Goal: Information Seeking & Learning: Learn about a topic

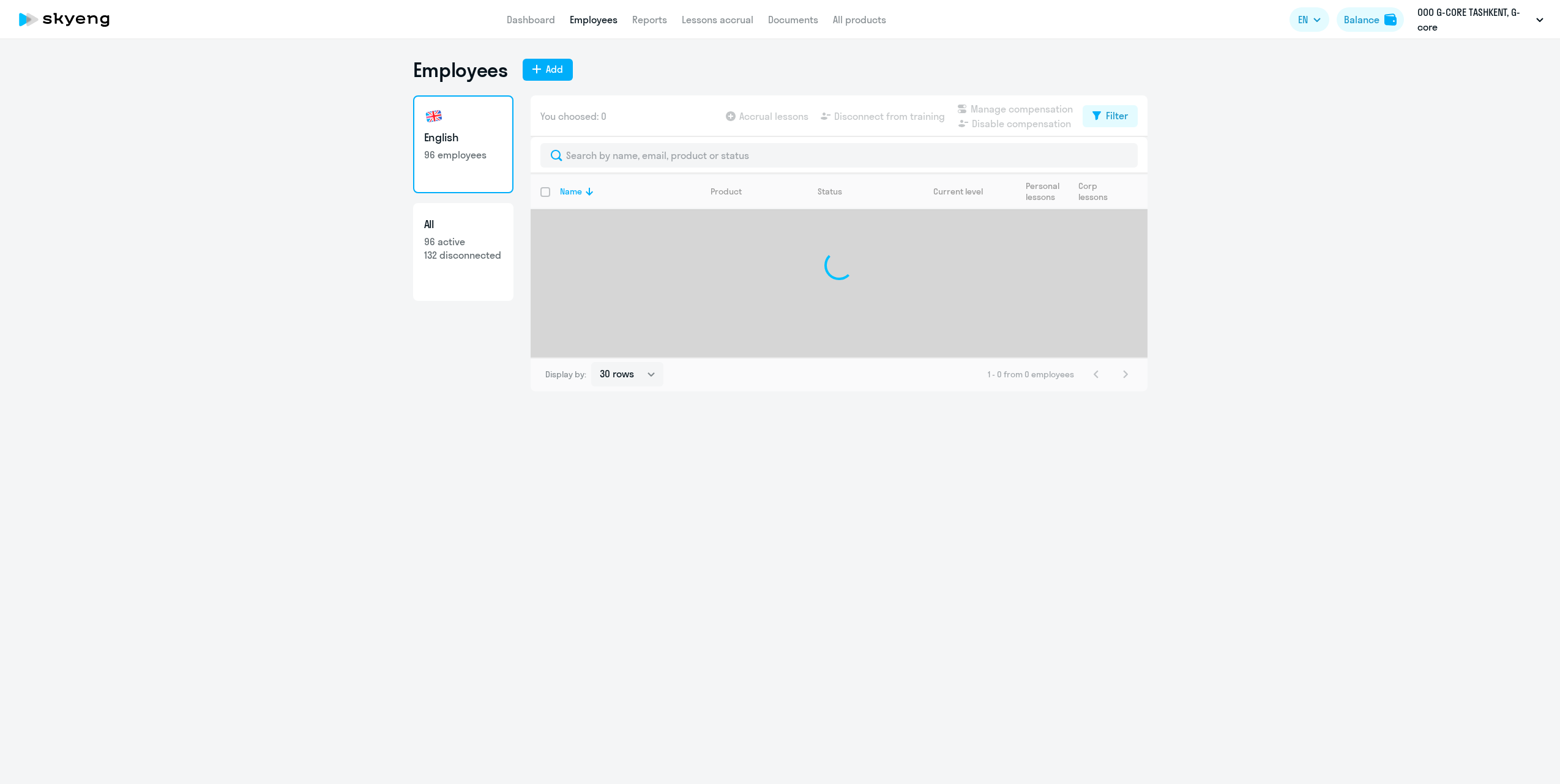
select select "30"
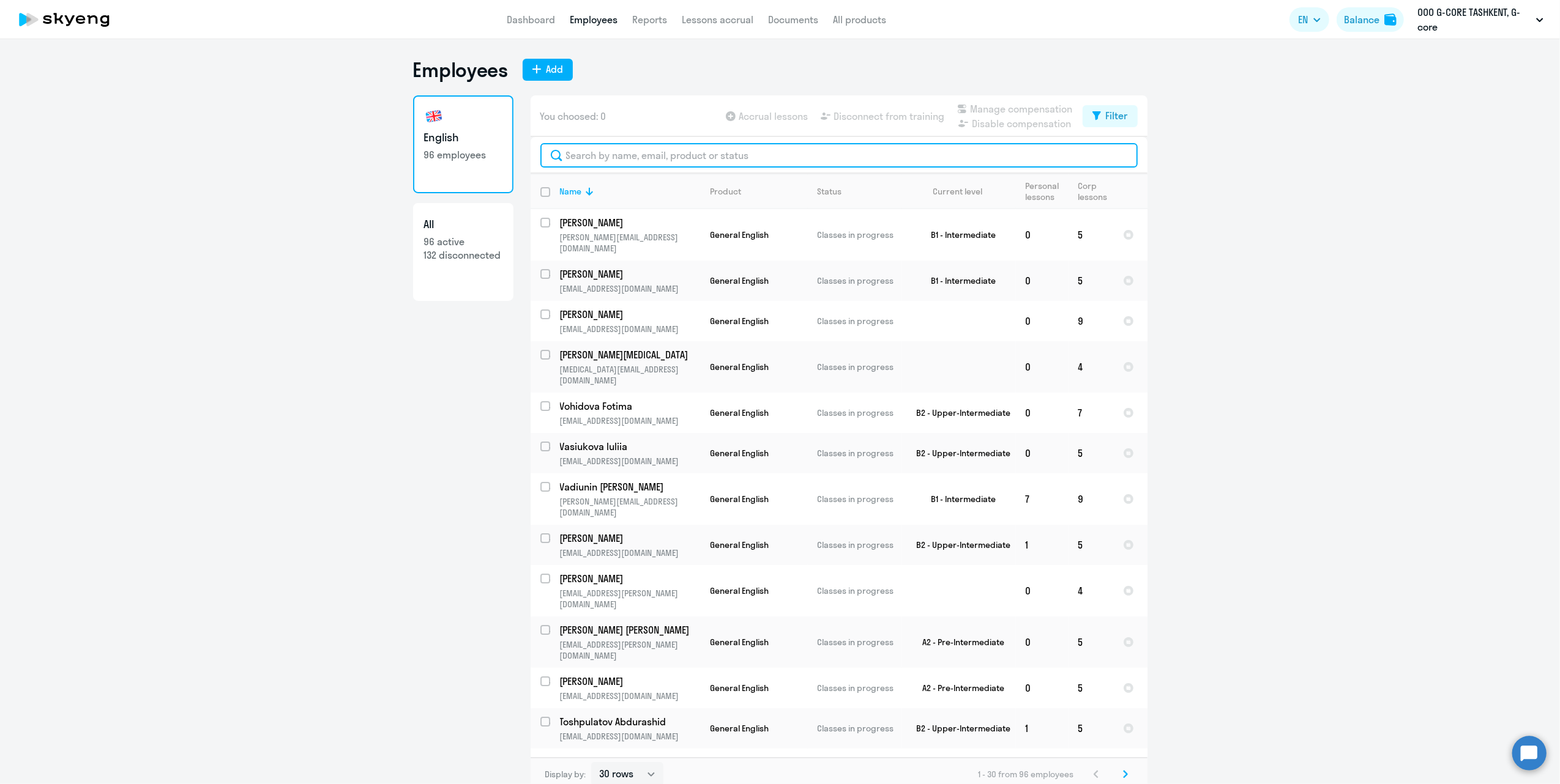
click at [610, 157] on input "text" at bounding box center [839, 155] width 597 height 25
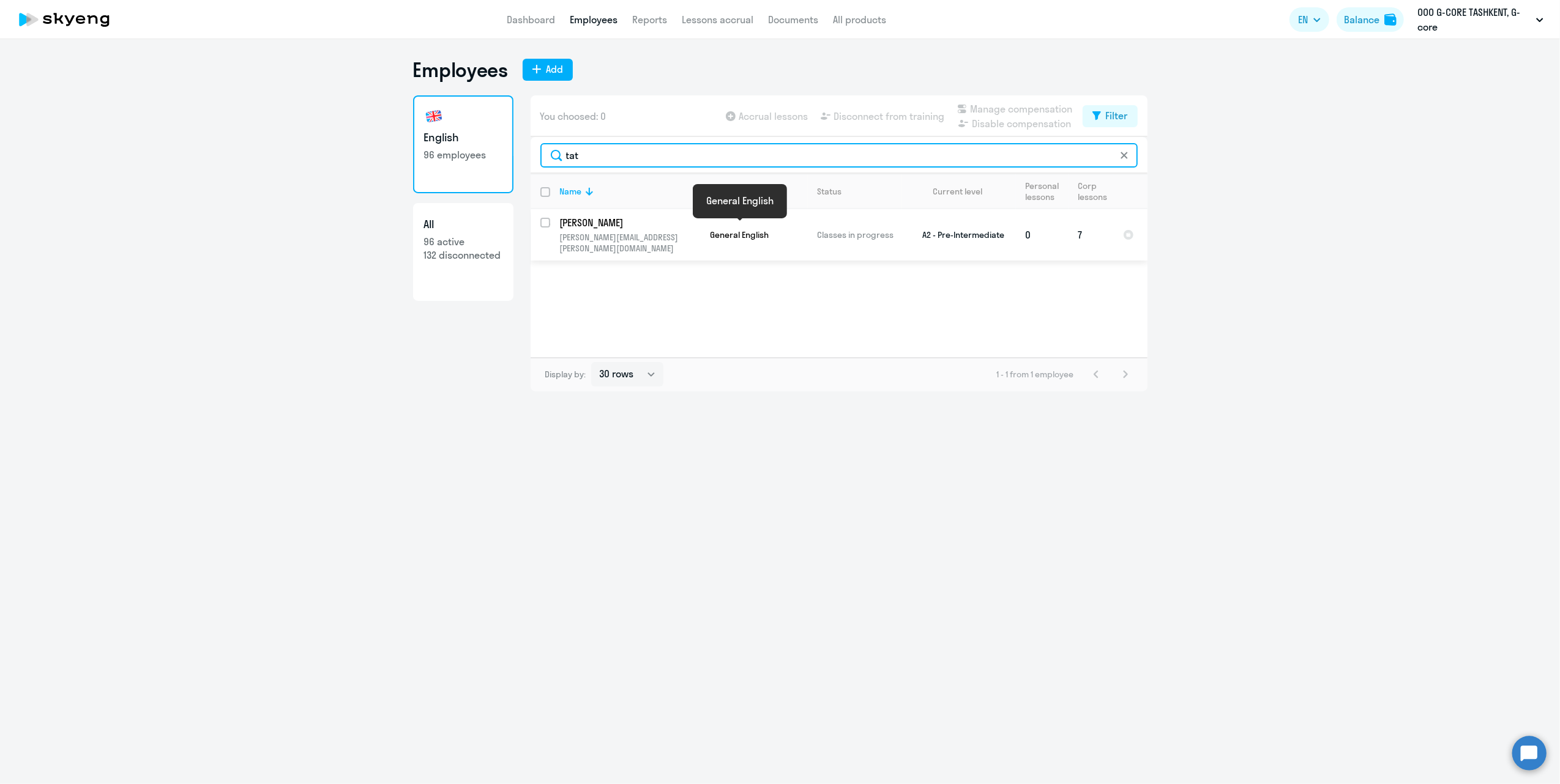
type input "tat"
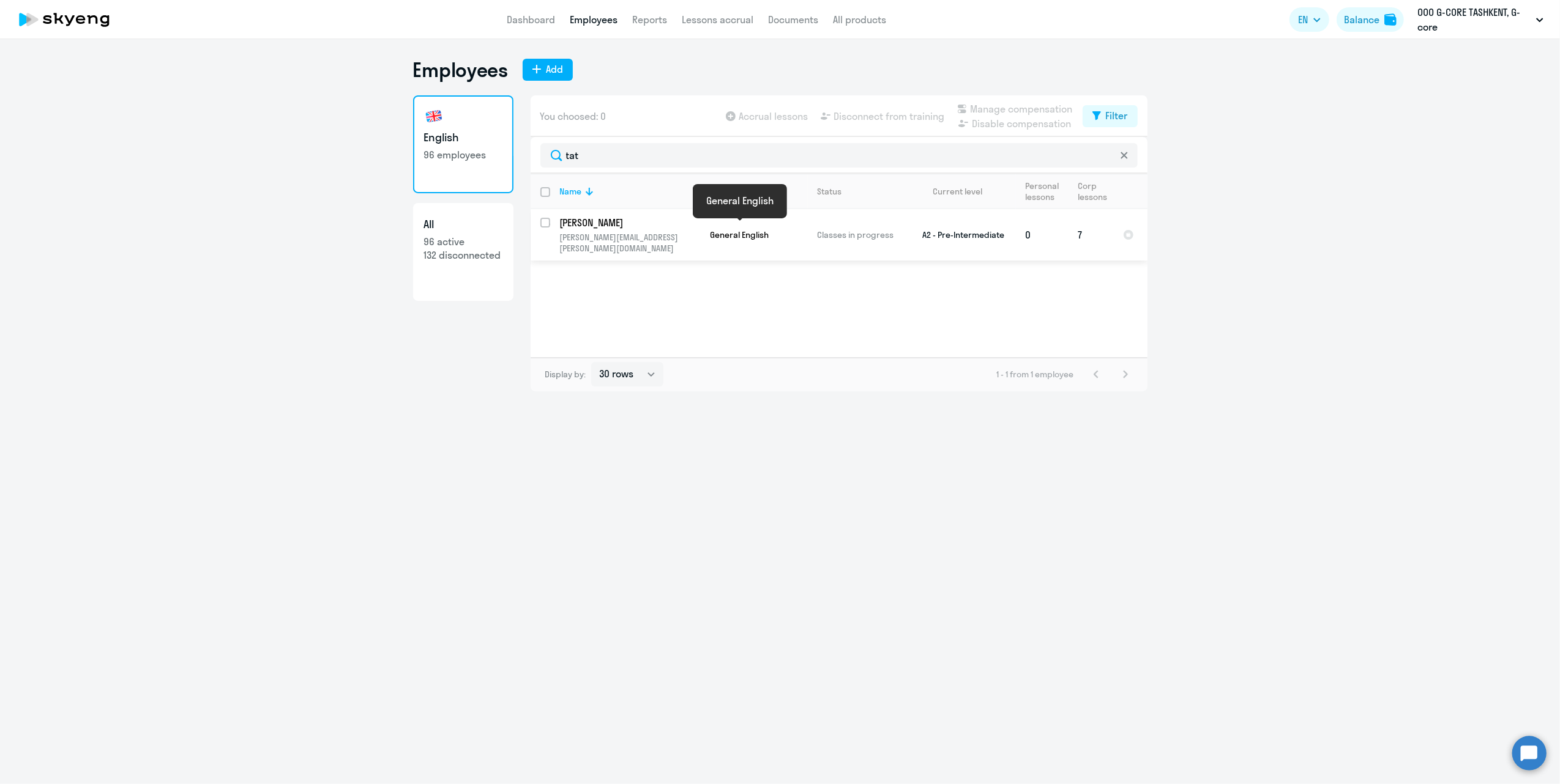
click at [711, 229] on span "General English" at bounding box center [740, 235] width 59 height 11
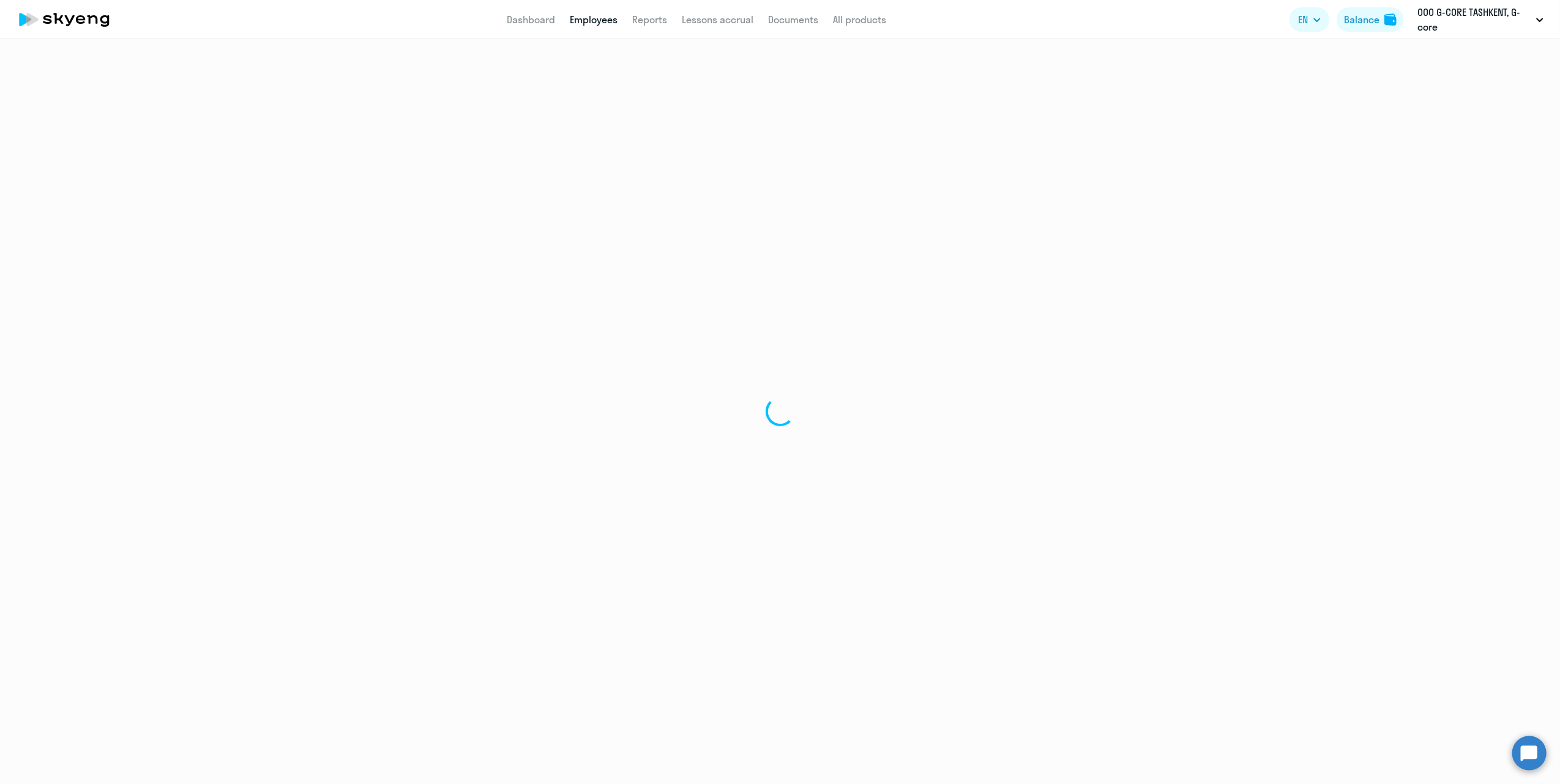
select select "english"
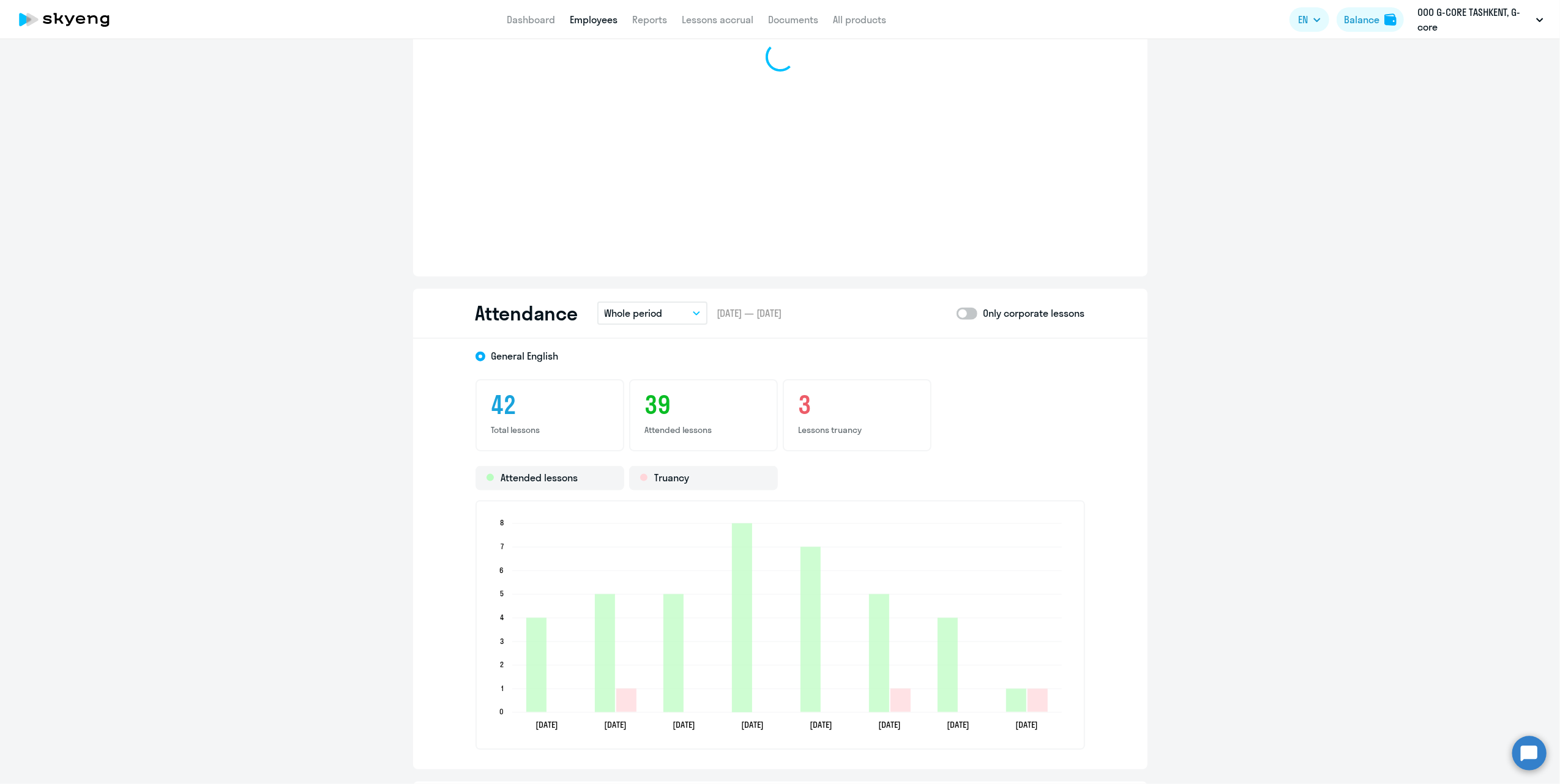
scroll to position [1386, 0]
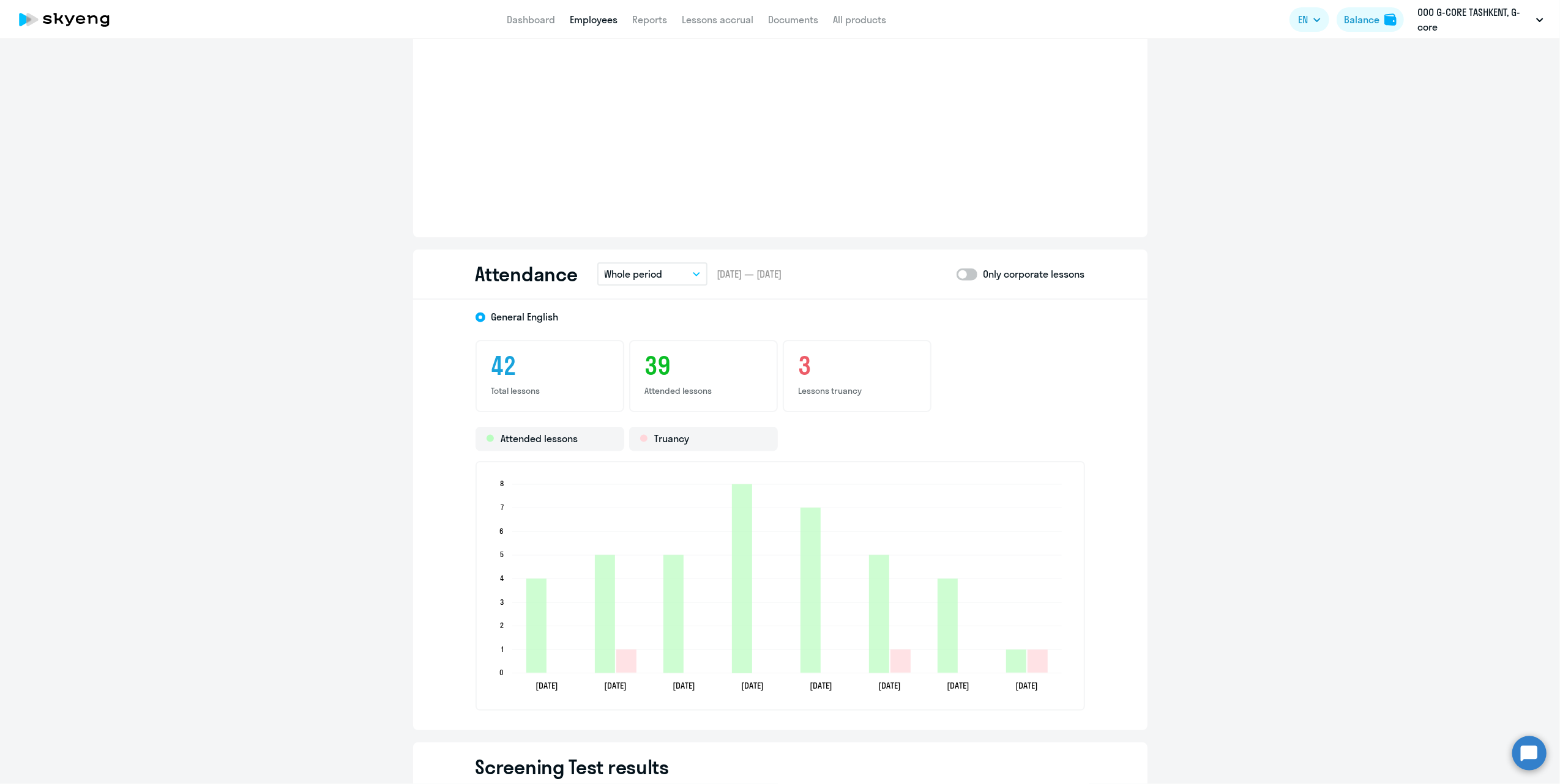
click at [657, 264] on button "Whole period" at bounding box center [652, 274] width 110 height 23
click at [651, 333] on li "Previous month" at bounding box center [646, 339] width 98 height 31
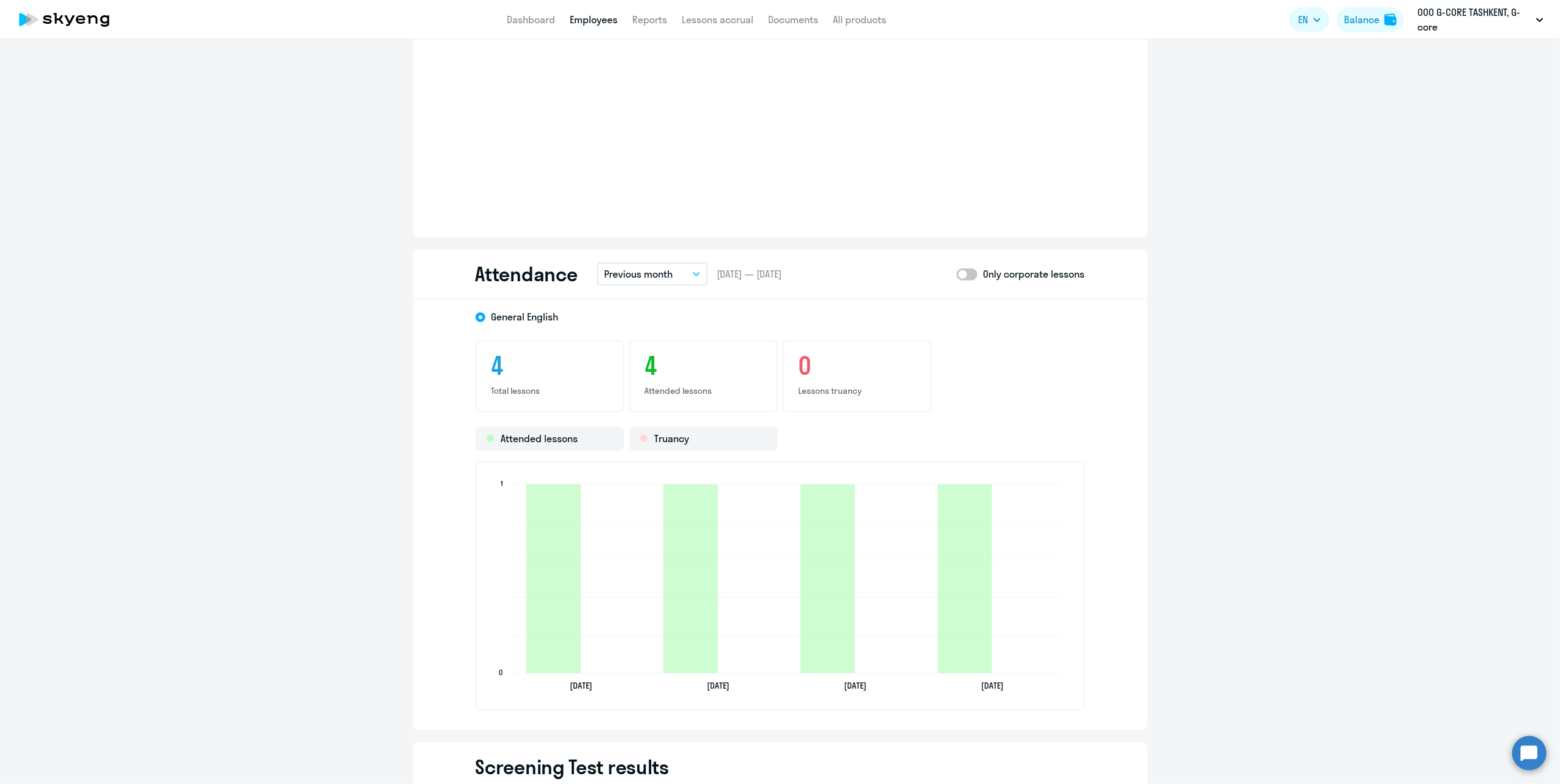
click at [652, 275] on p "Previous month" at bounding box center [639, 273] width 69 height 14
click at [655, 365] on li "Current quarter" at bounding box center [646, 369] width 98 height 31
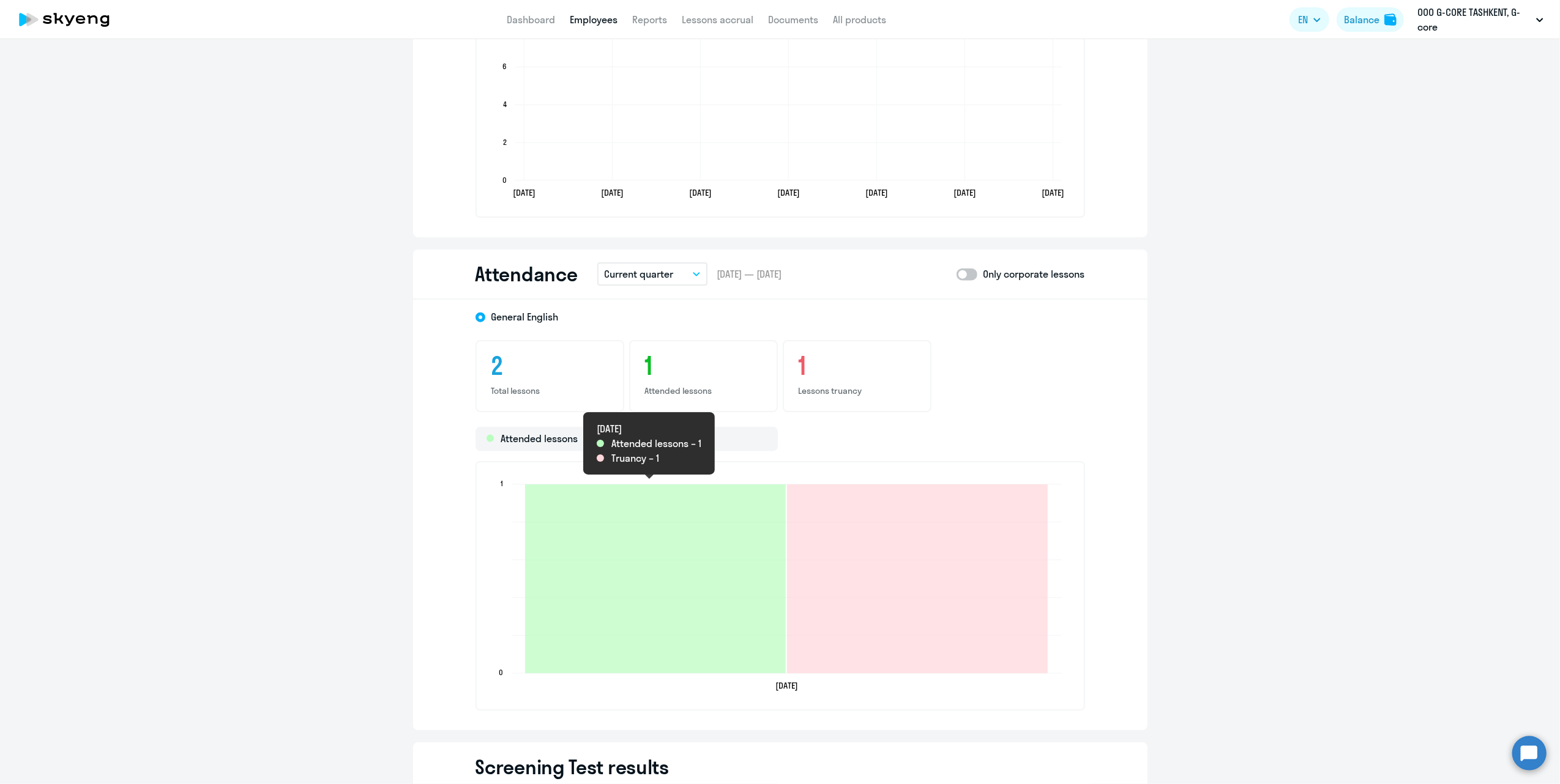
click at [644, 262] on button "Current quarter" at bounding box center [652, 274] width 110 height 23
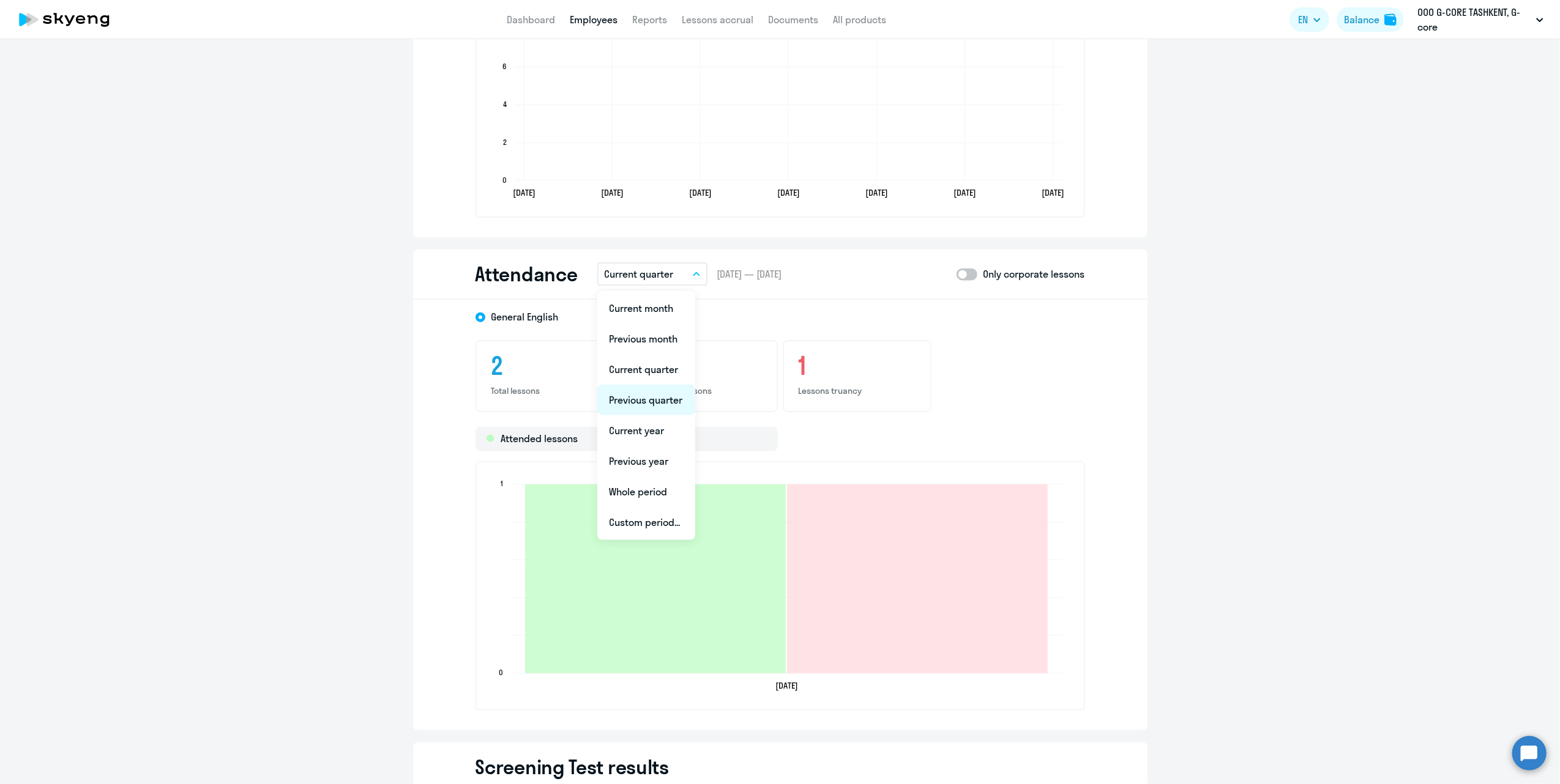
click at [649, 398] on li "Previous quarter" at bounding box center [646, 400] width 98 height 31
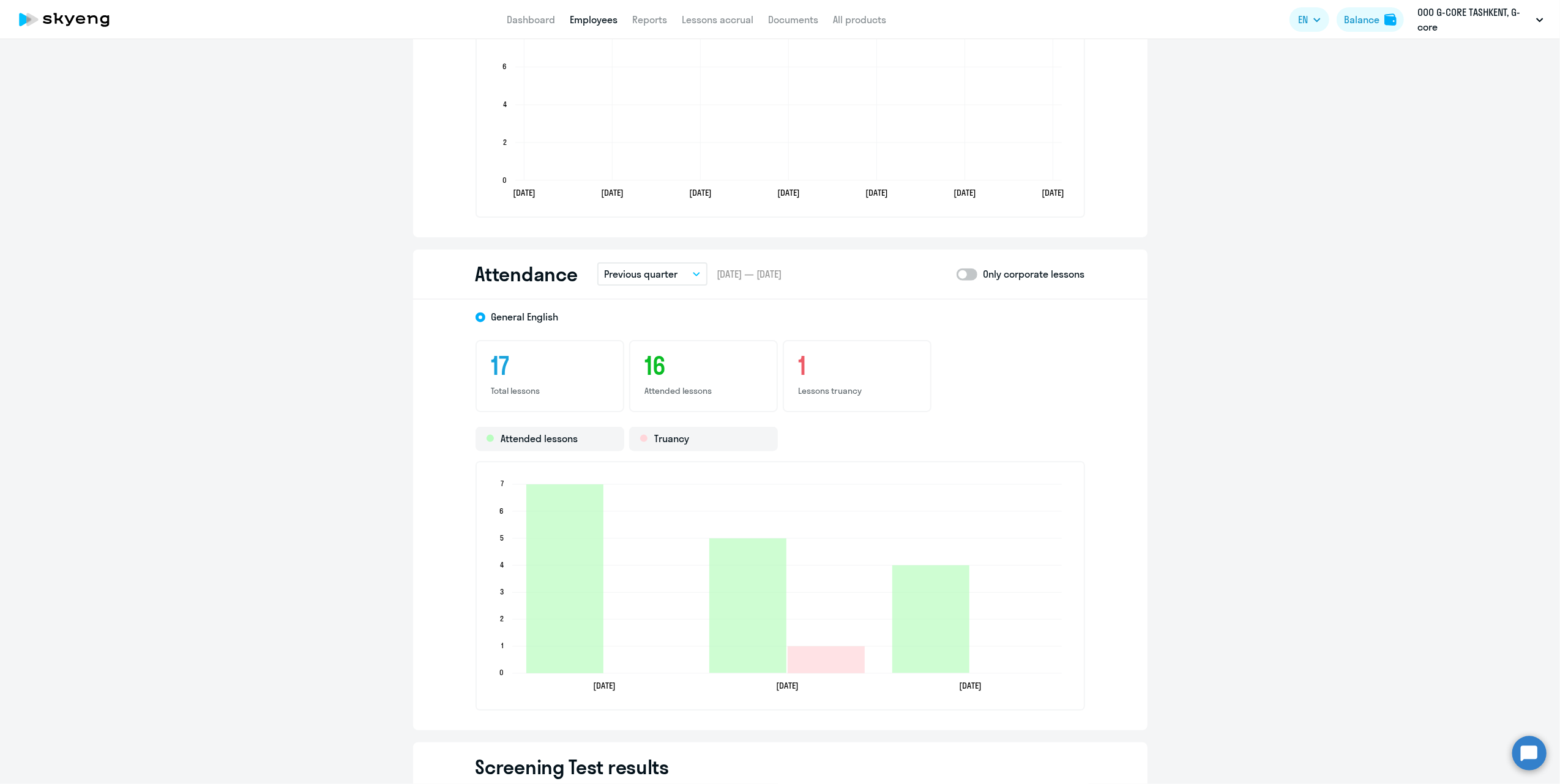
click at [641, 268] on p "Previous quarter" at bounding box center [641, 273] width 73 height 14
click at [649, 305] on li "Current month" at bounding box center [646, 308] width 98 height 31
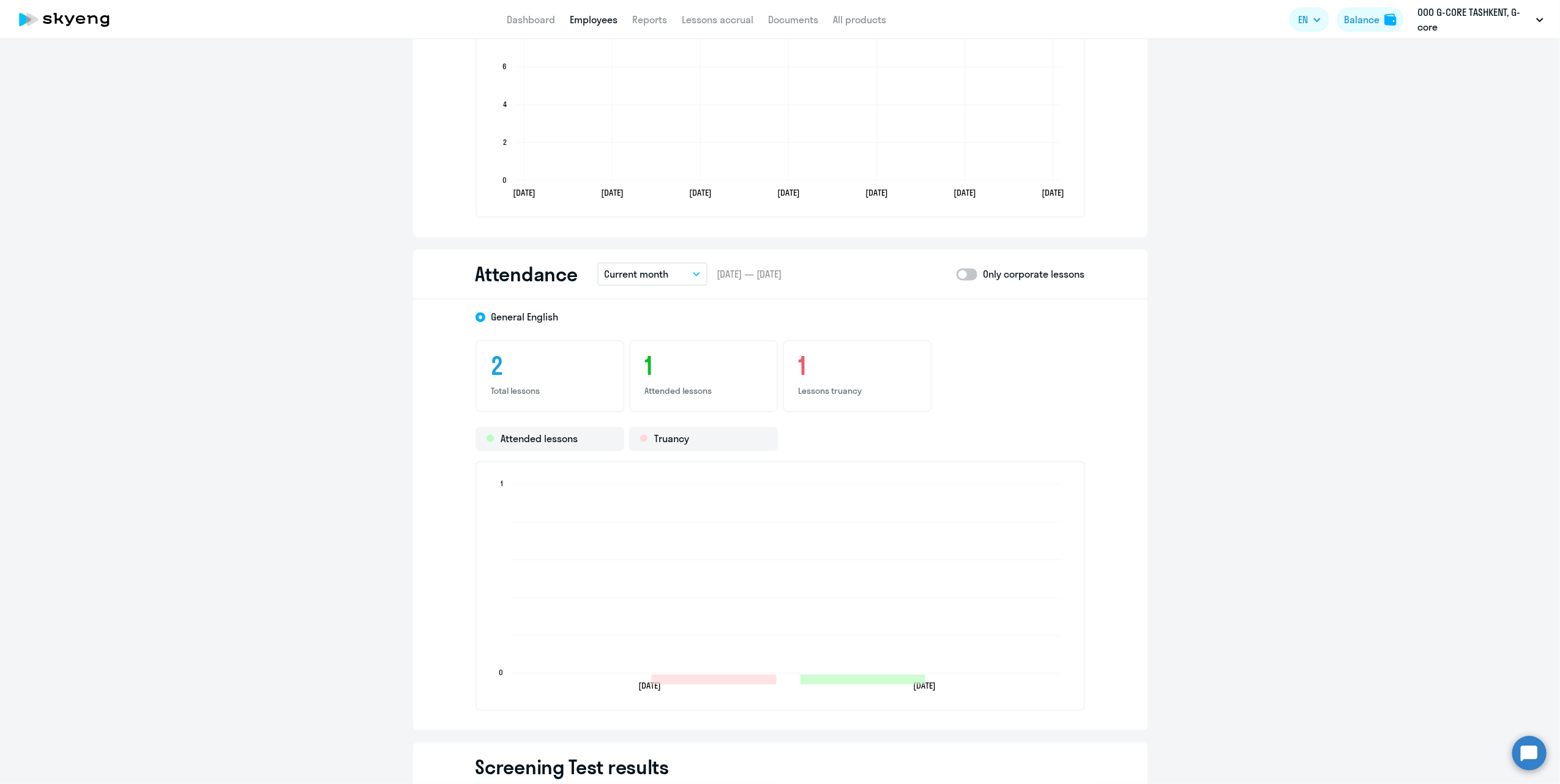
click at [650, 267] on p "Current month" at bounding box center [637, 273] width 64 height 14
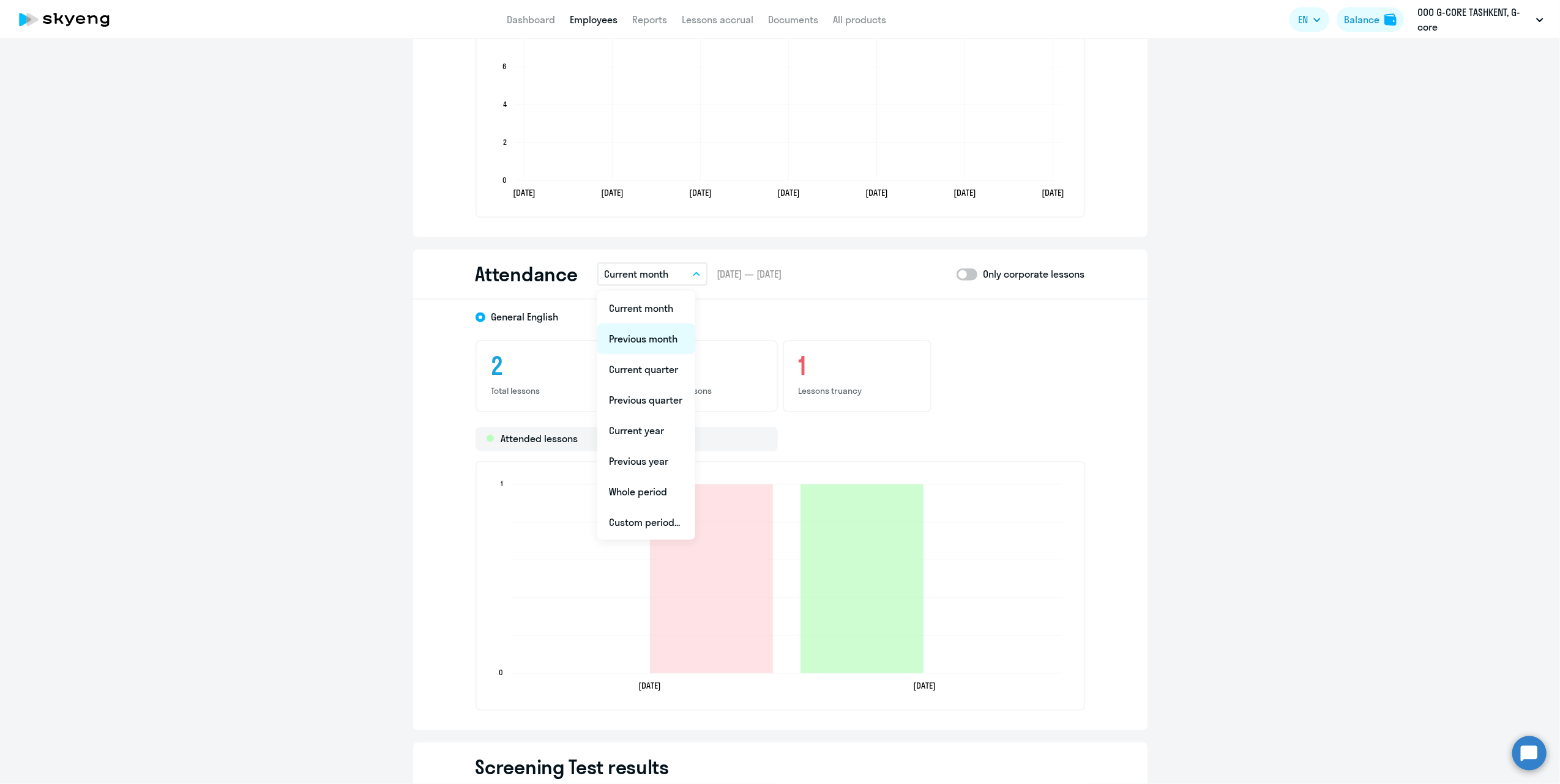
click at [645, 347] on li "Previous month" at bounding box center [646, 339] width 98 height 31
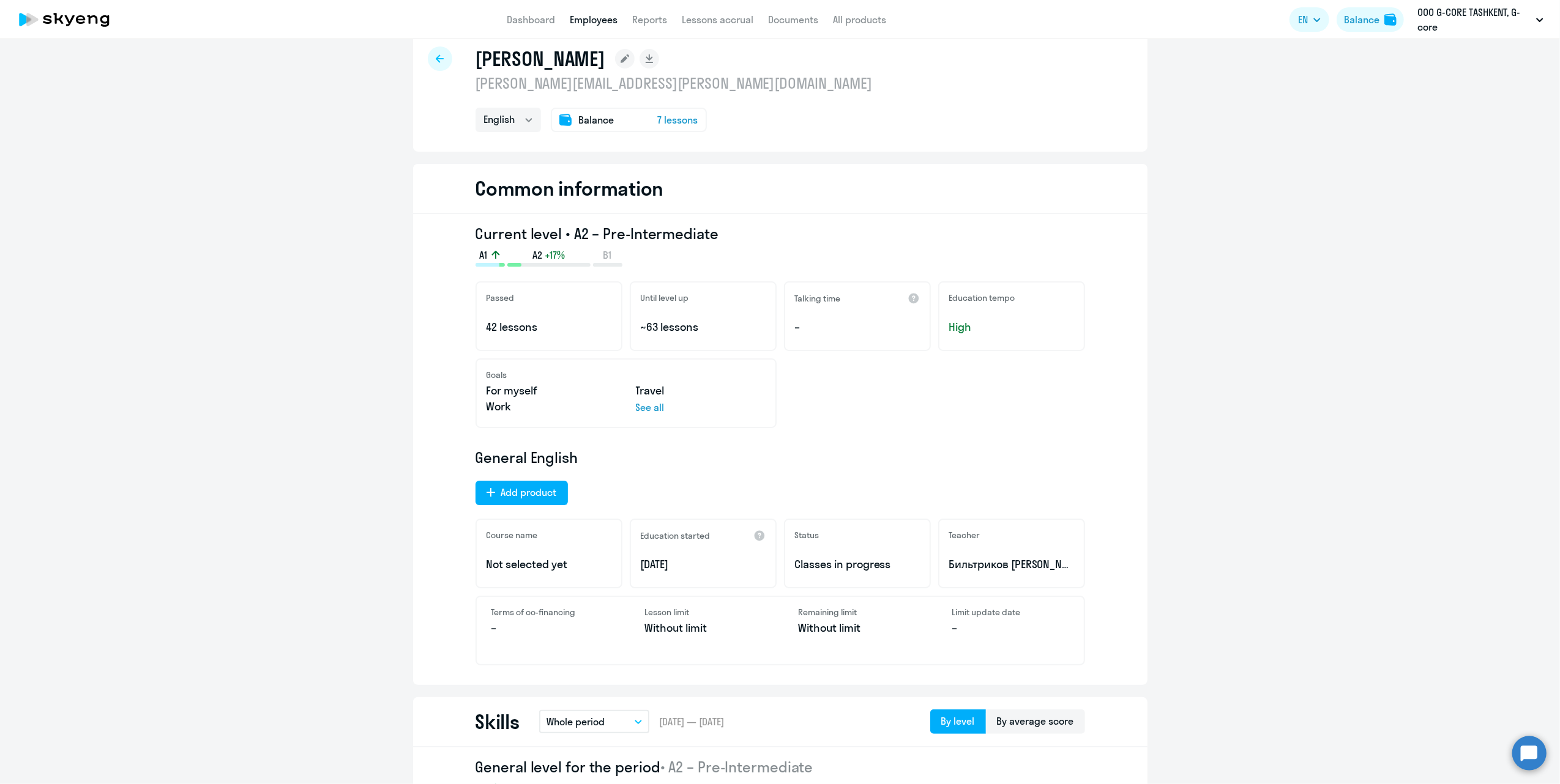
scroll to position [0, 0]
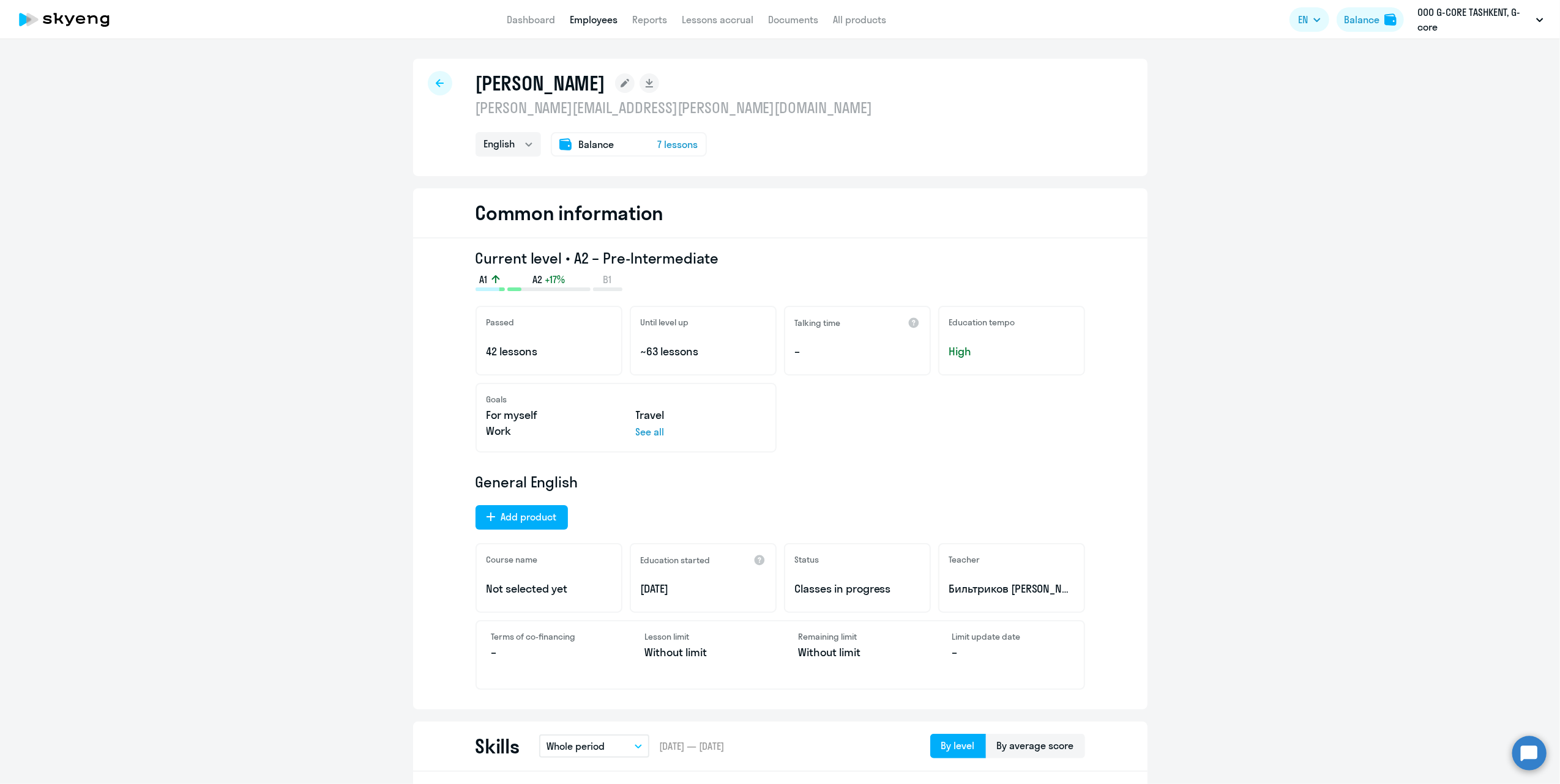
click at [663, 145] on span "7 lessons" at bounding box center [678, 144] width 40 height 14
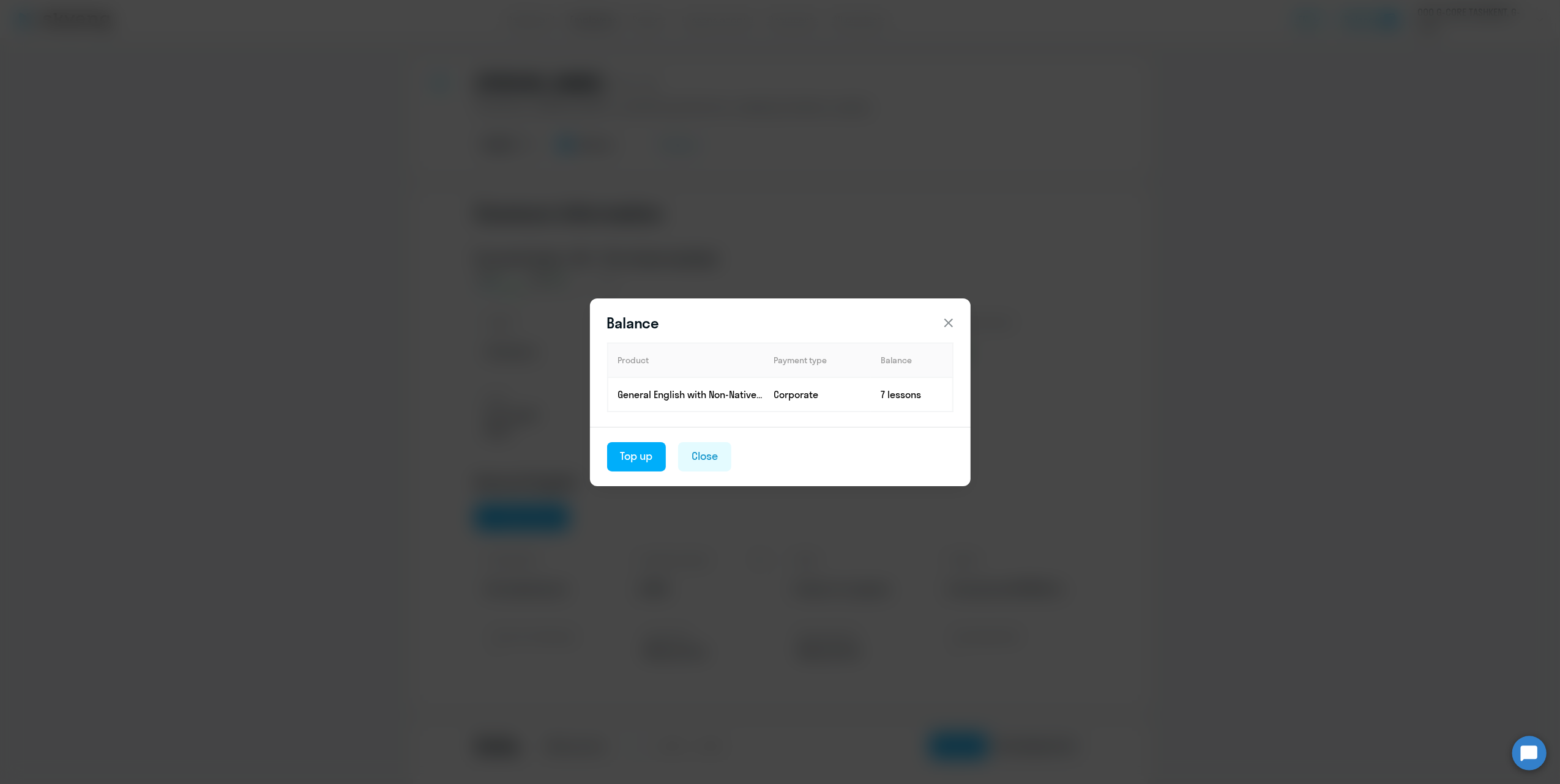
click at [949, 322] on icon at bounding box center [948, 323] width 9 height 9
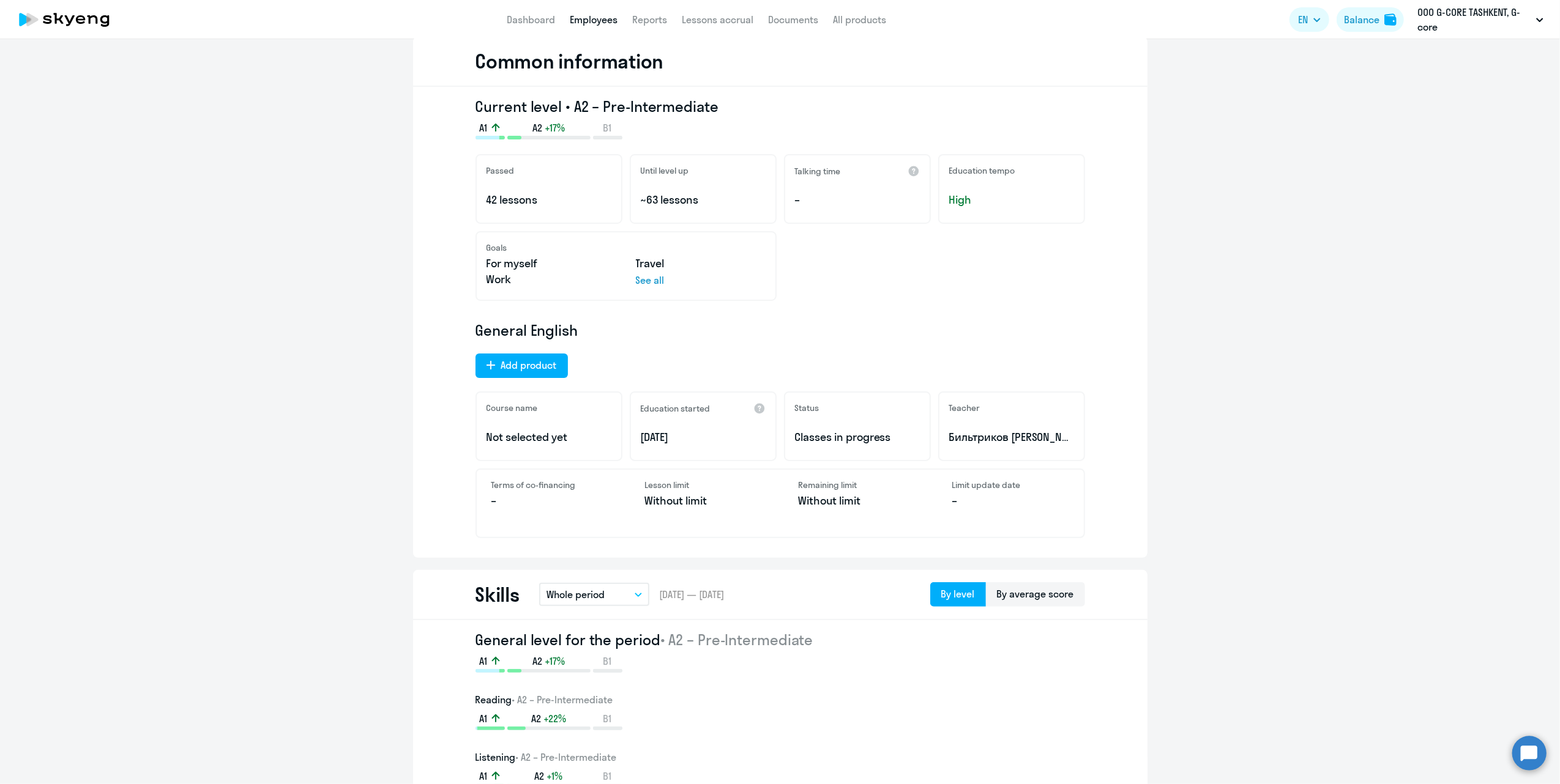
scroll to position [163, 0]
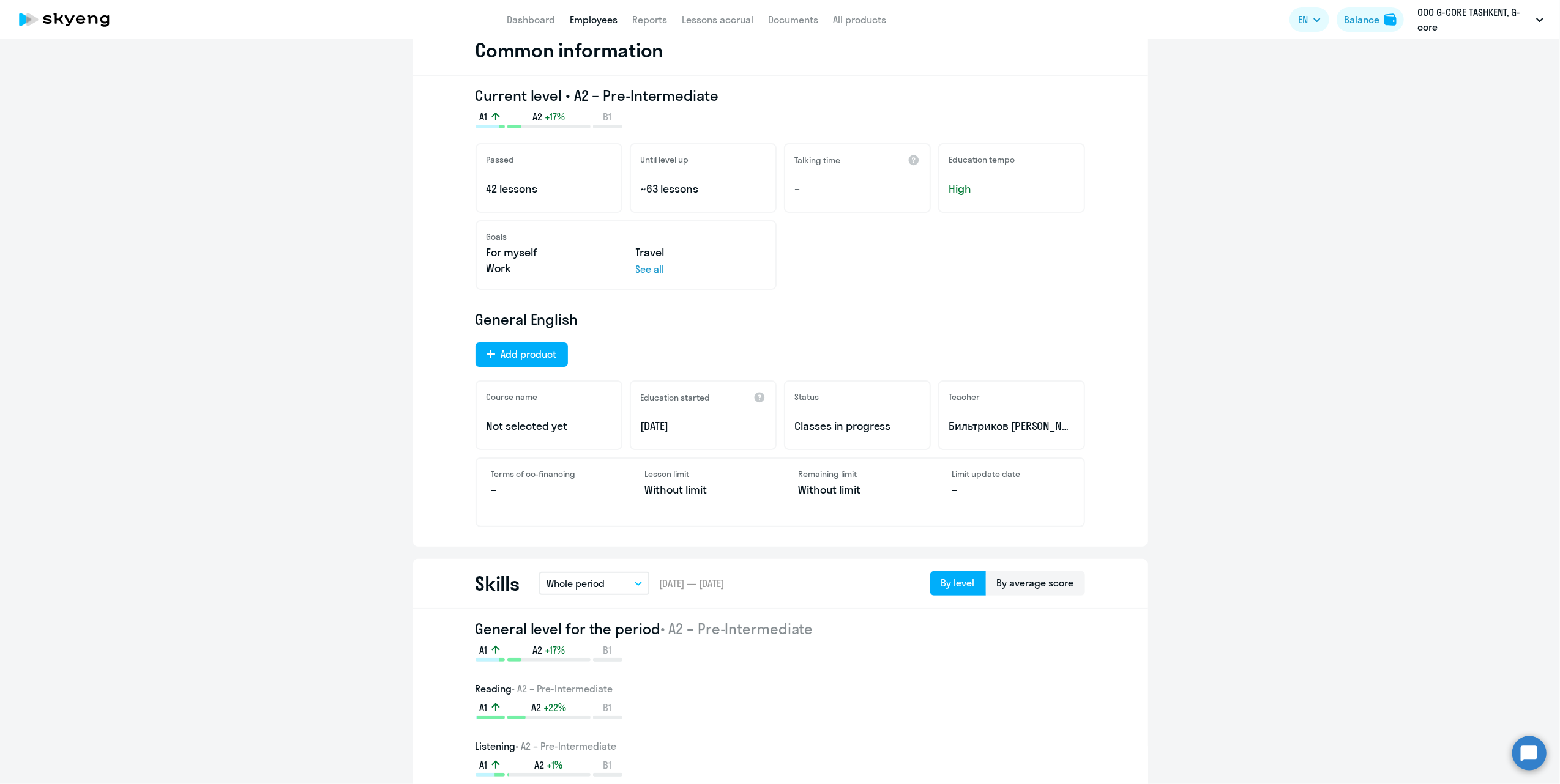
click at [650, 418] on p "[DATE]" at bounding box center [703, 426] width 125 height 16
click at [671, 432] on p "[DATE]" at bounding box center [703, 426] width 125 height 16
drag, startPoint x: 671, startPoint y: 432, endPoint x: 1045, endPoint y: 431, distance: 374.0
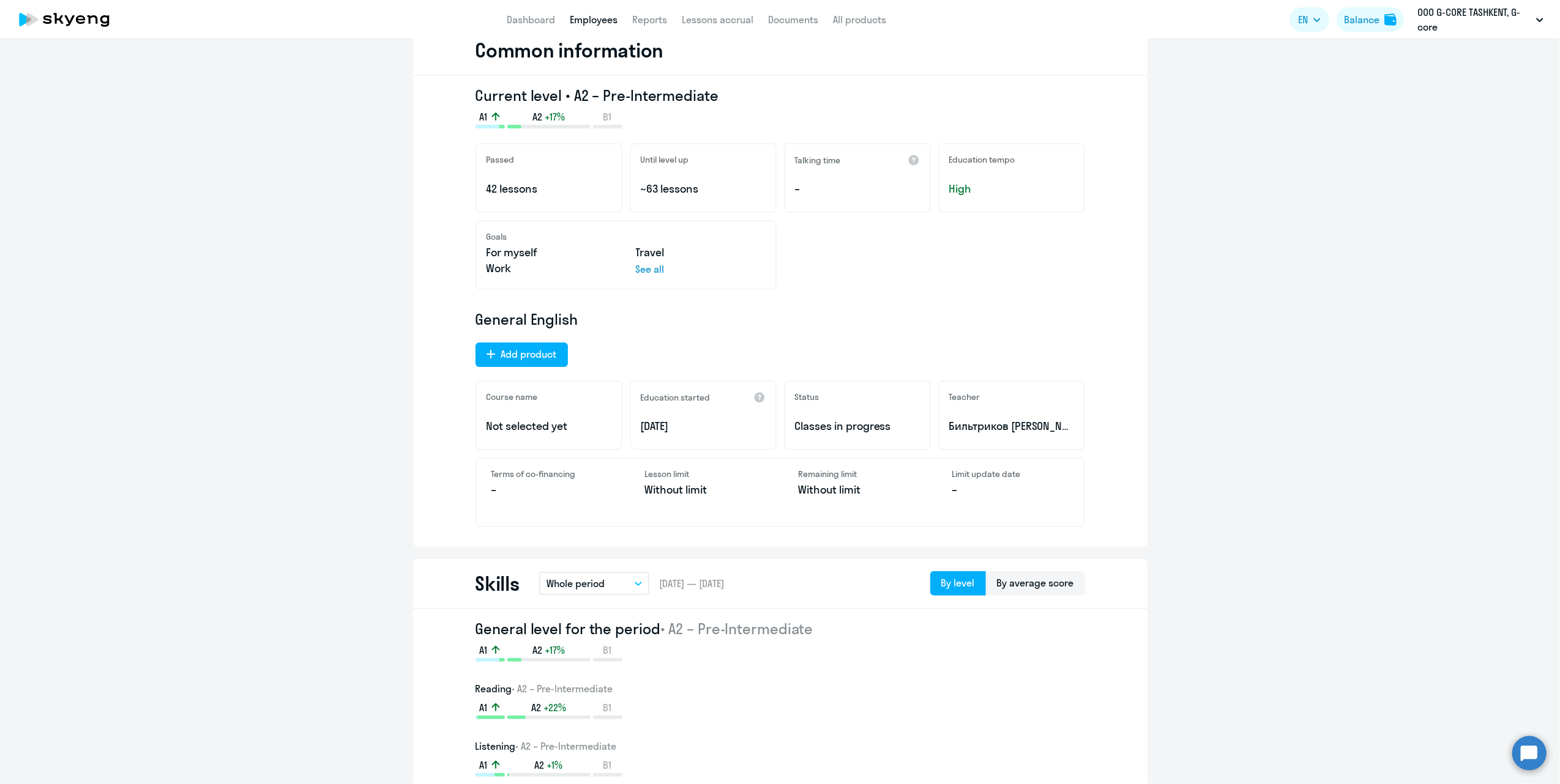
click at [1045, 431] on p "Бильтриков [PERSON_NAME]" at bounding box center [1011, 426] width 125 height 16
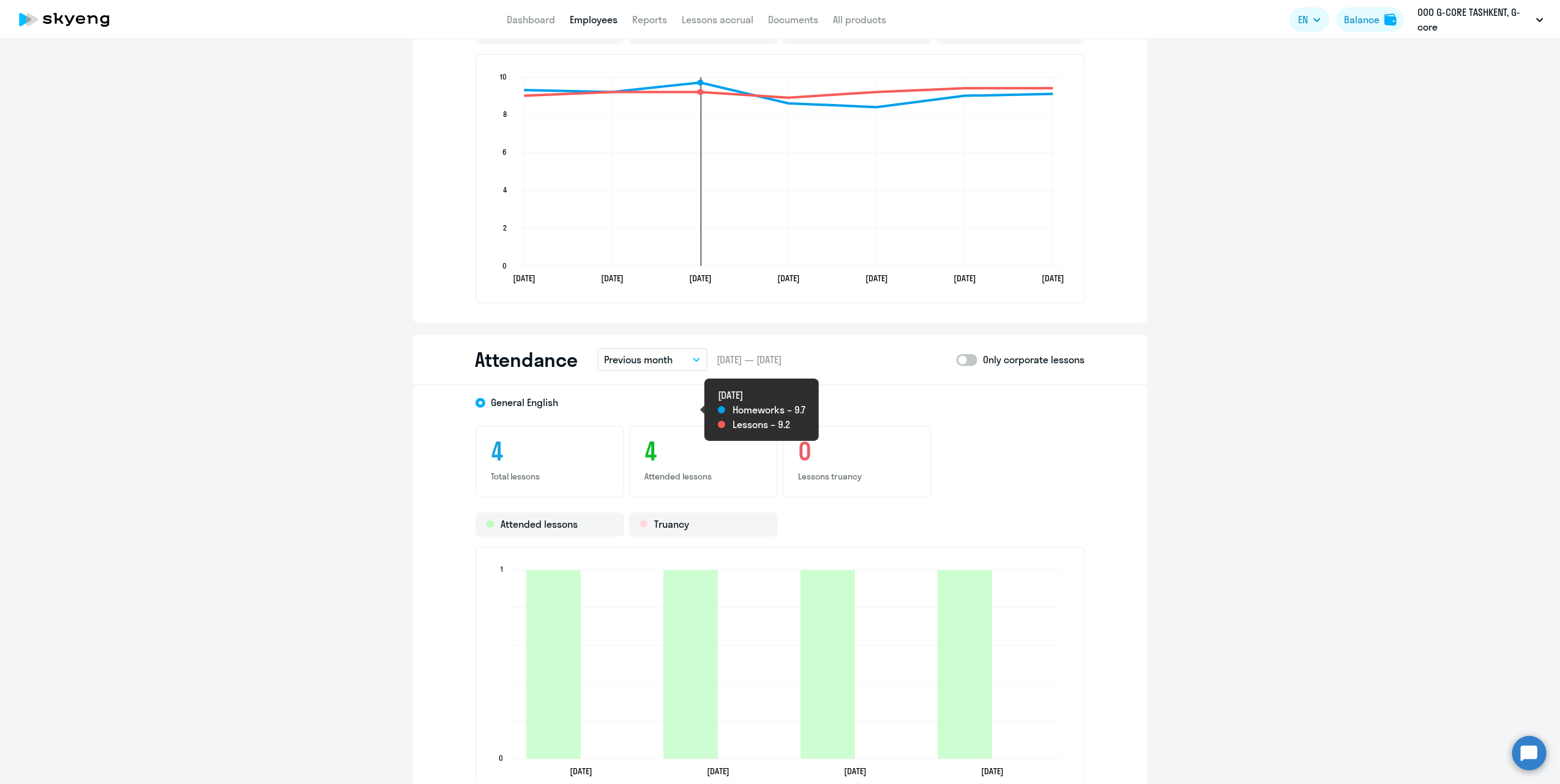
scroll to position [1386, 0]
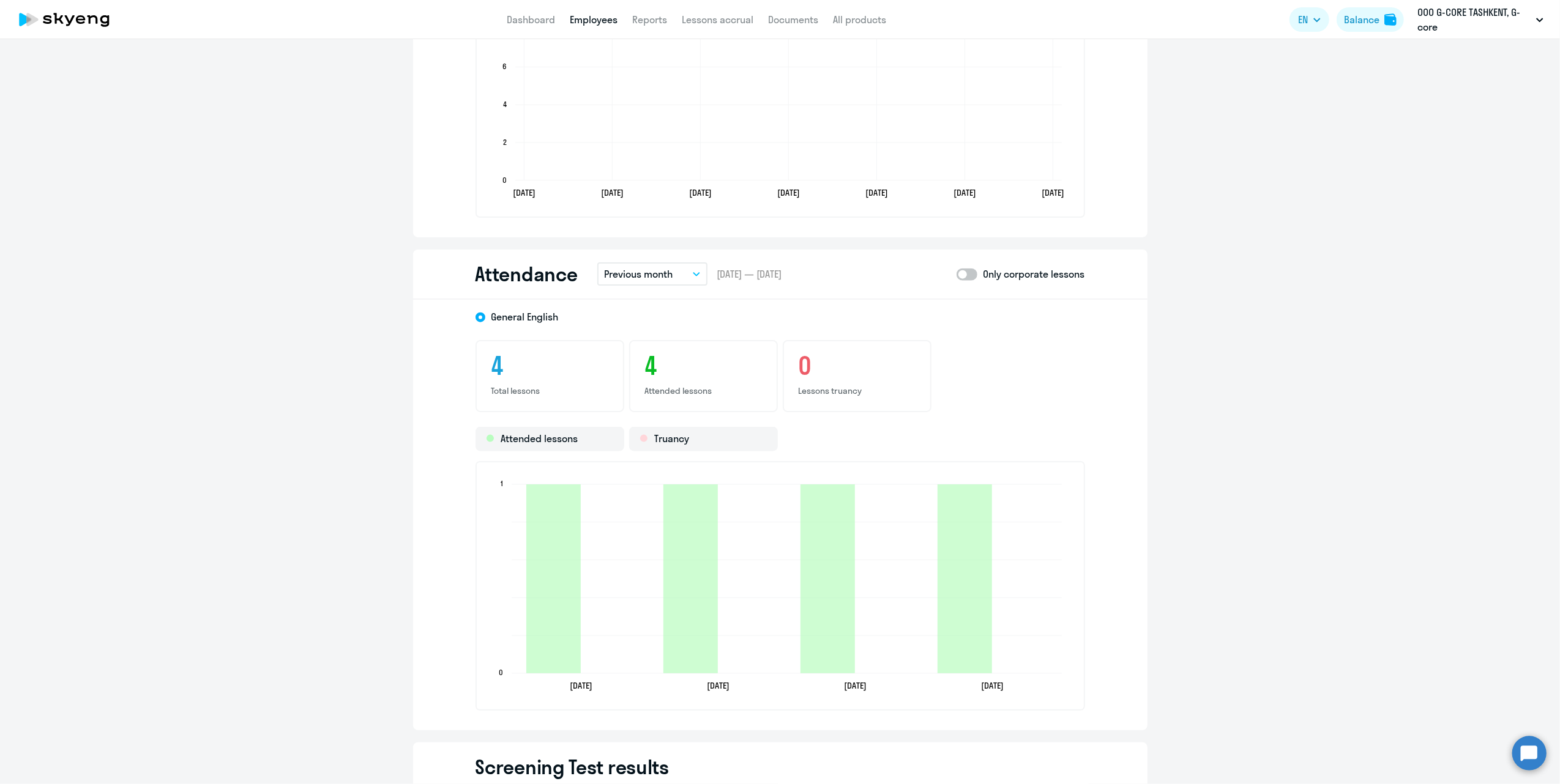
click at [632, 272] on p "Previous month" at bounding box center [639, 273] width 69 height 14
click at [644, 433] on li "Current year" at bounding box center [646, 431] width 98 height 31
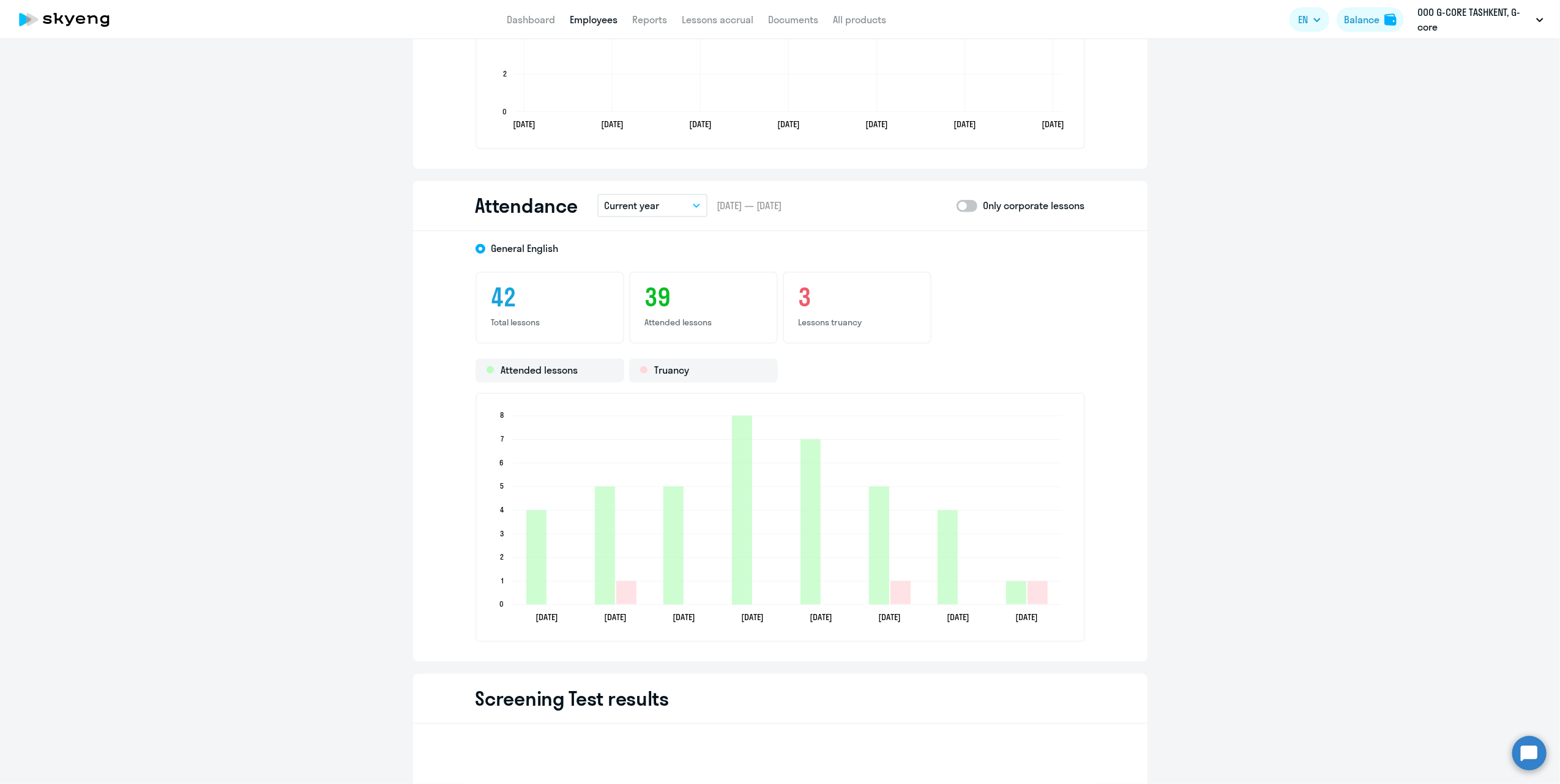
scroll to position [1550, 0]
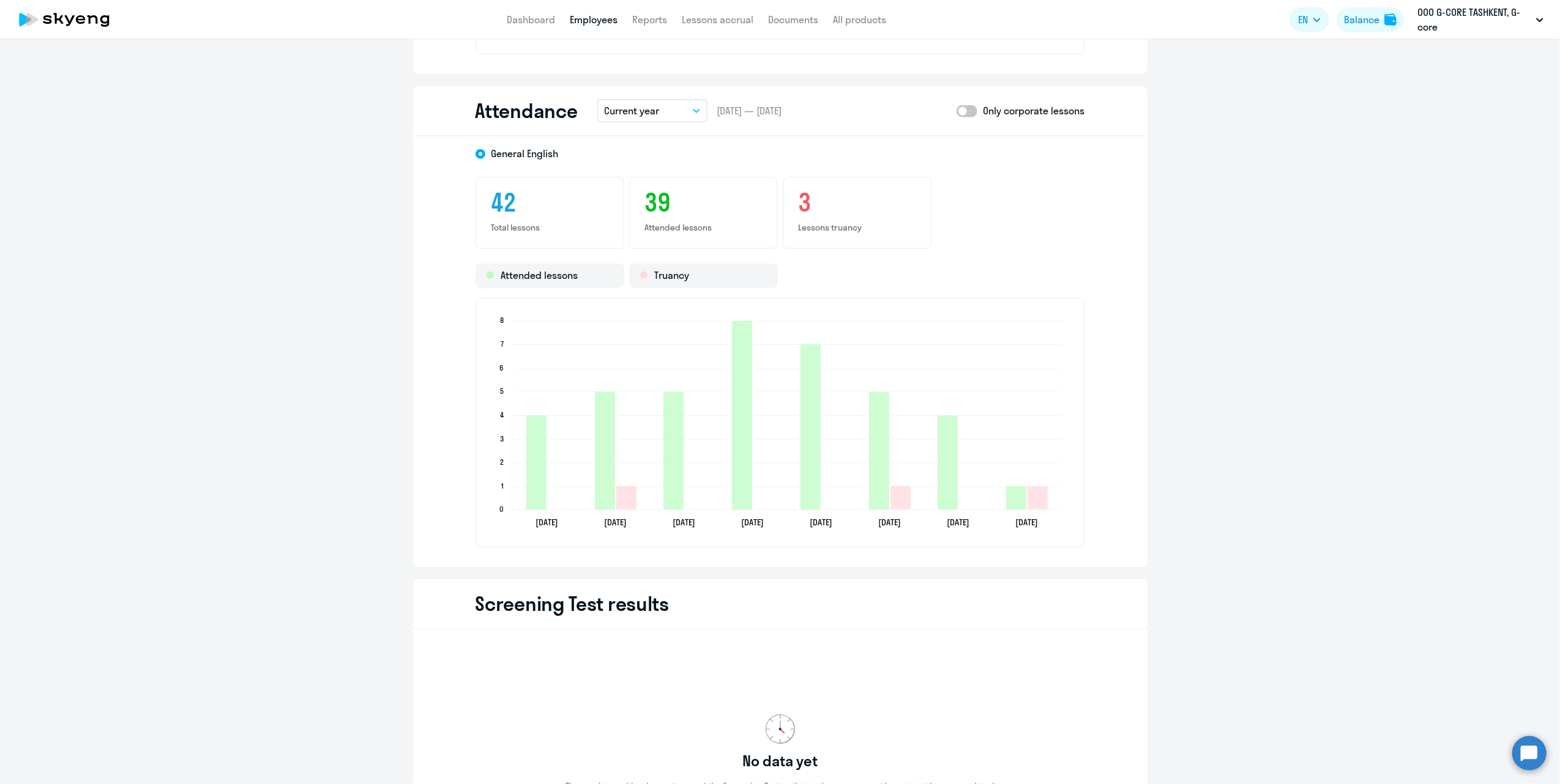
click at [963, 108] on span at bounding box center [967, 112] width 21 height 12
click at [956, 111] on input "checkbox" at bounding box center [956, 111] width 1 height 1
click at [963, 108] on span at bounding box center [967, 112] width 21 height 12
click at [956, 111] on input "checkbox" at bounding box center [956, 111] width 1 height 1
click at [967, 111] on span at bounding box center [967, 112] width 21 height 12
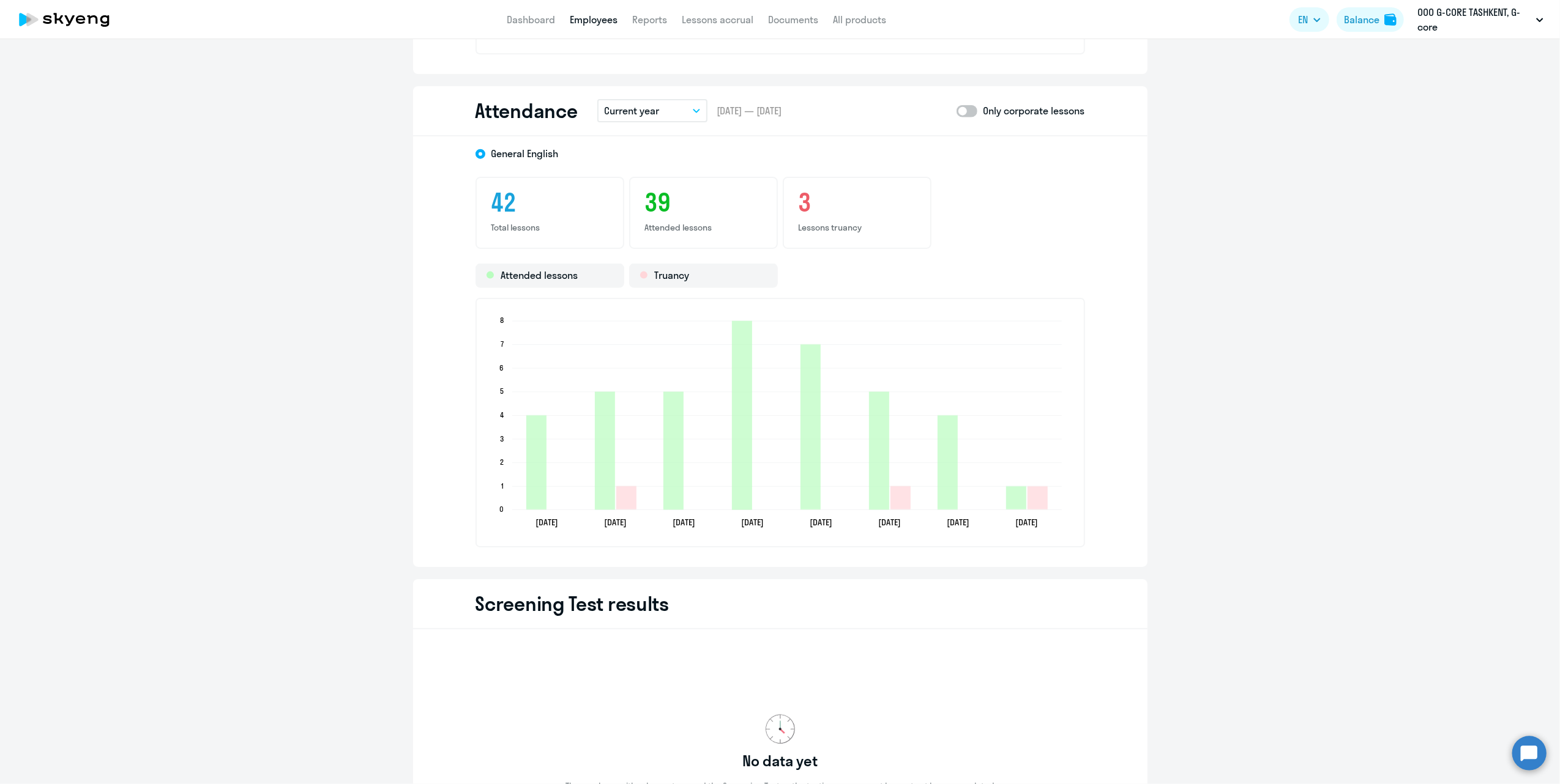
click at [956, 111] on input "checkbox" at bounding box center [956, 111] width 1 height 1
click at [967, 110] on span at bounding box center [967, 112] width 21 height 12
click at [956, 111] on input "checkbox" at bounding box center [956, 111] width 1 height 1
checkbox input "false"
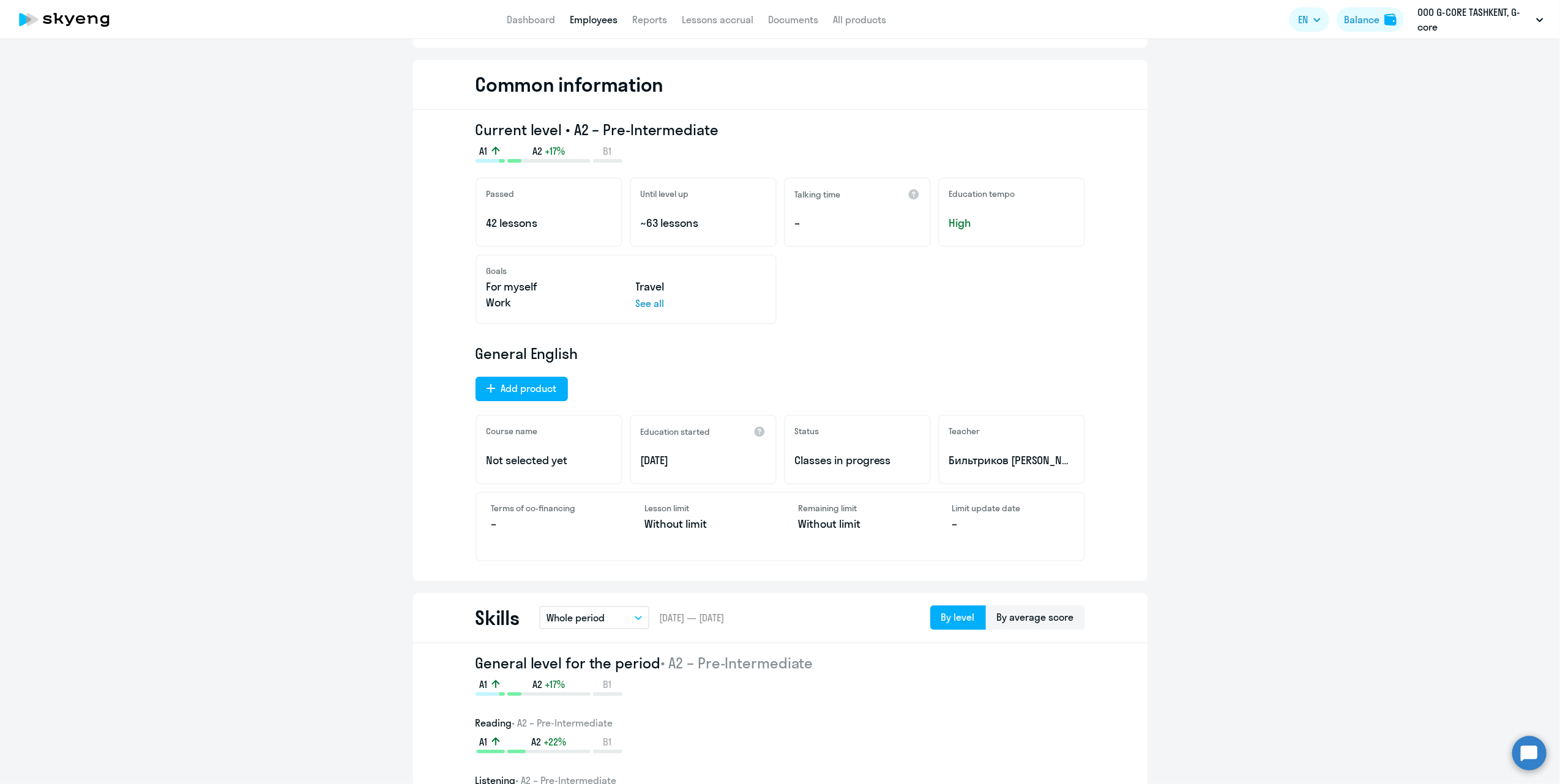
scroll to position [0, 0]
